Goal: Task Accomplishment & Management: Manage account settings

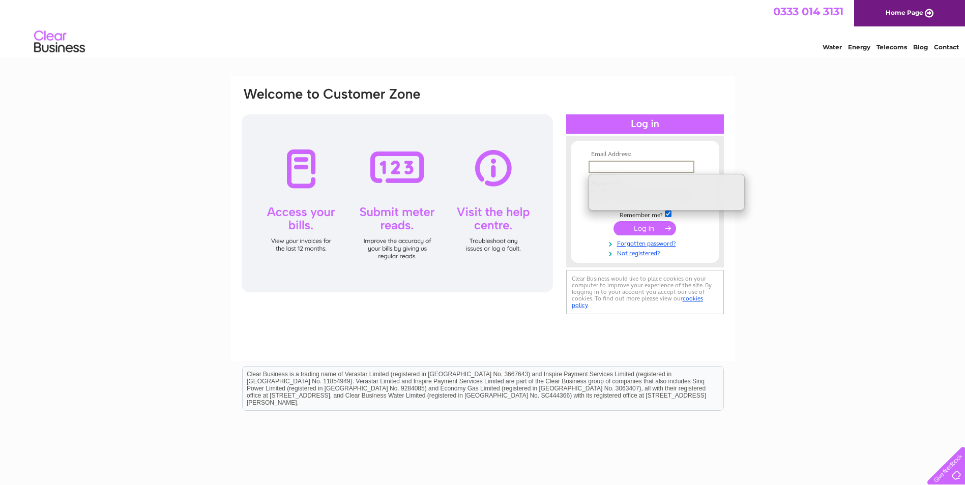
type input "[EMAIL_ADDRESS][DOMAIN_NAME]"
click at [639, 223] on input "submit" at bounding box center [644, 228] width 63 height 14
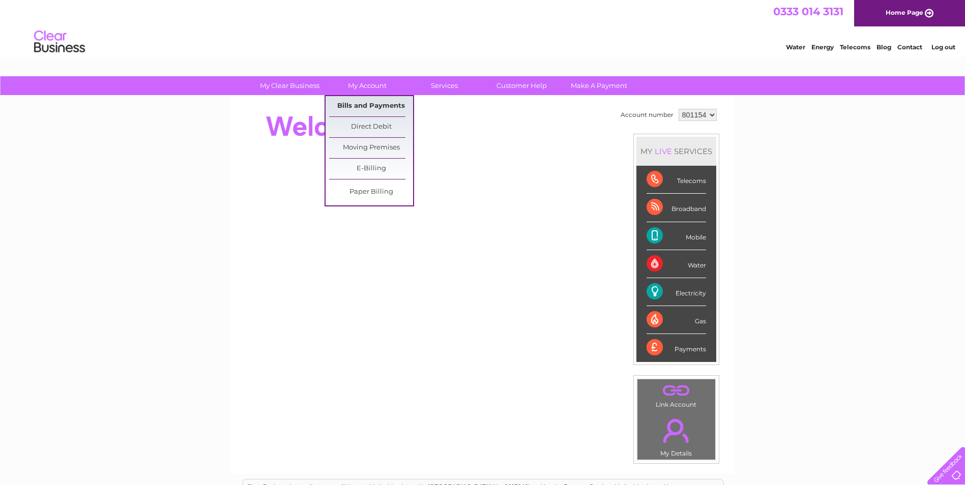
click at [379, 104] on link "Bills and Payments" at bounding box center [371, 106] width 84 height 20
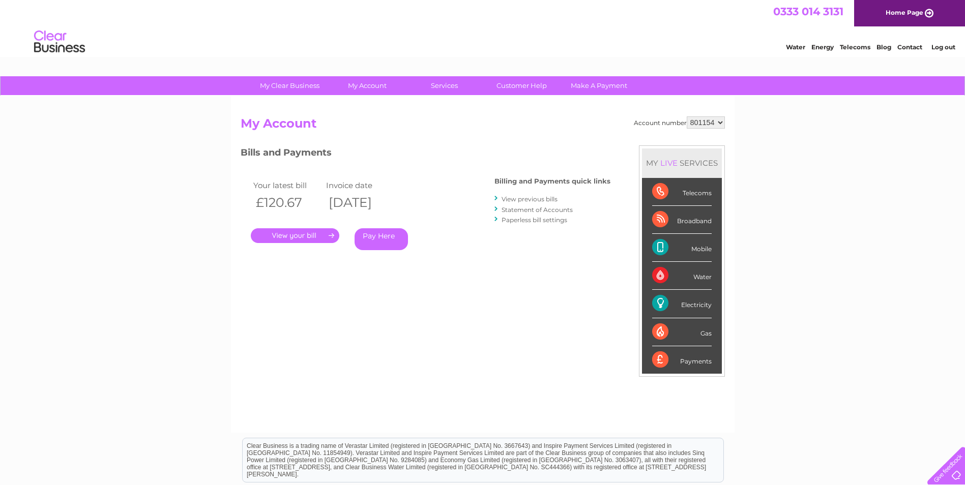
click at [332, 234] on link "." at bounding box center [295, 235] width 89 height 15
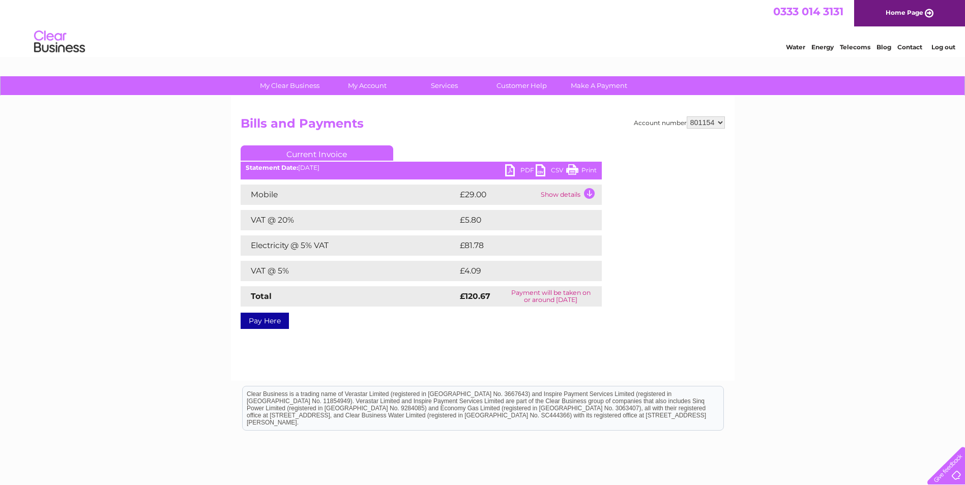
click at [587, 193] on td "Show details" at bounding box center [570, 195] width 64 height 20
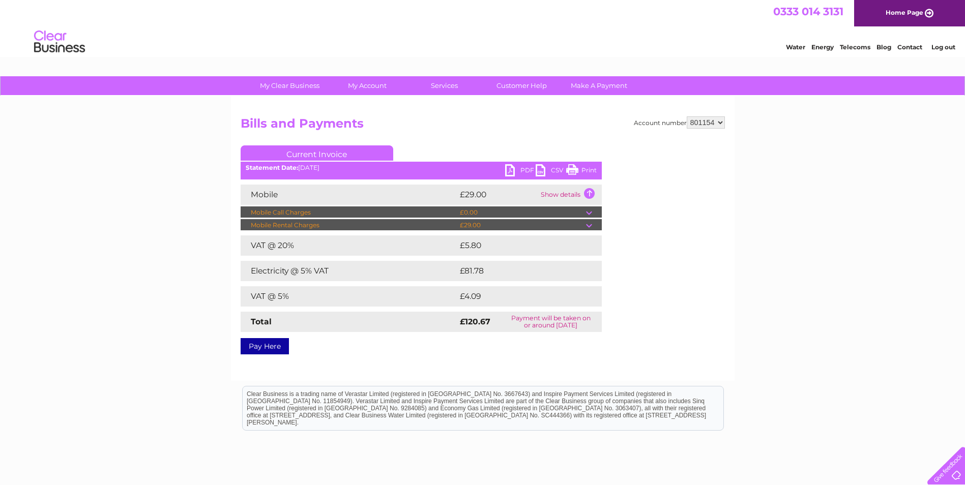
click at [527, 168] on link "PDF" at bounding box center [520, 171] width 31 height 15
